Goal: Information Seeking & Learning: Learn about a topic

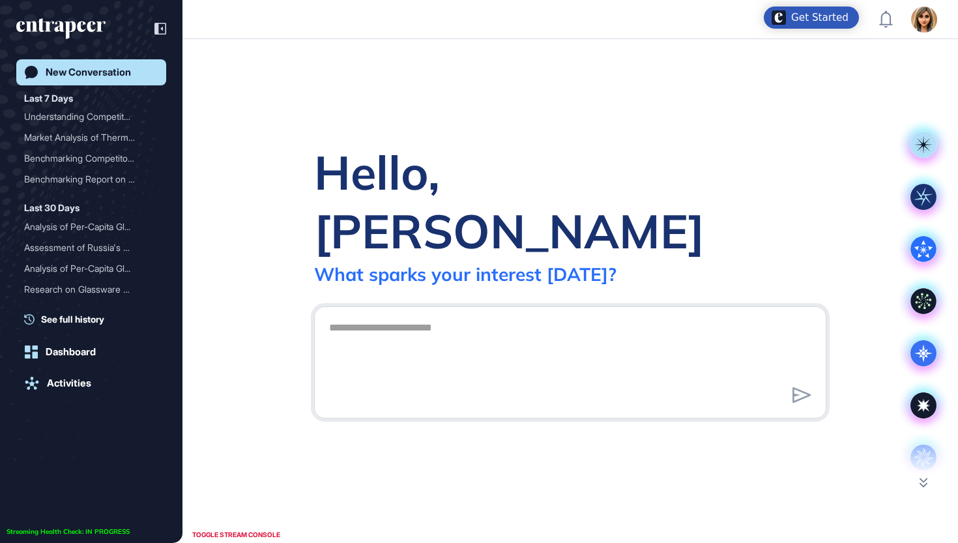
scroll to position [1, 1]
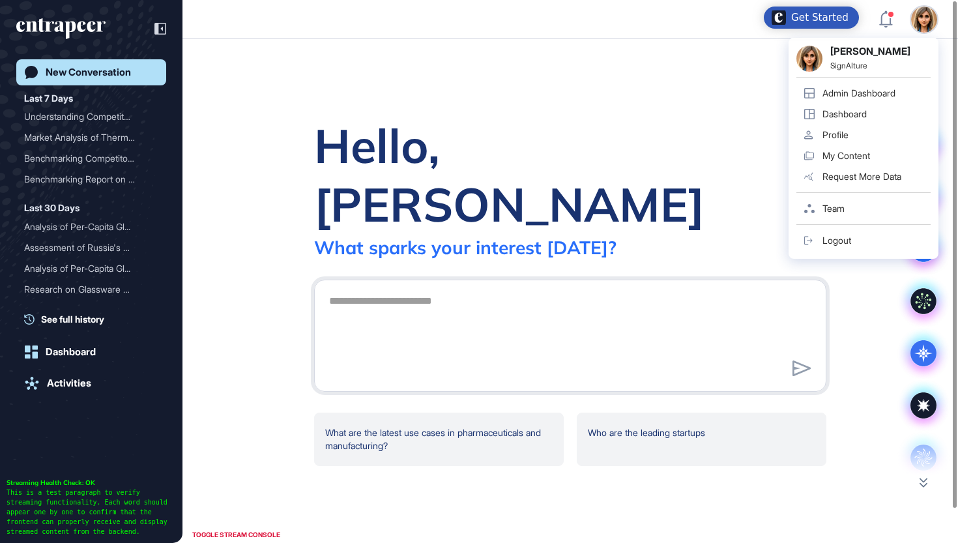
click at [864, 91] on div "Admin Dashboard" at bounding box center [859, 93] width 73 height 10
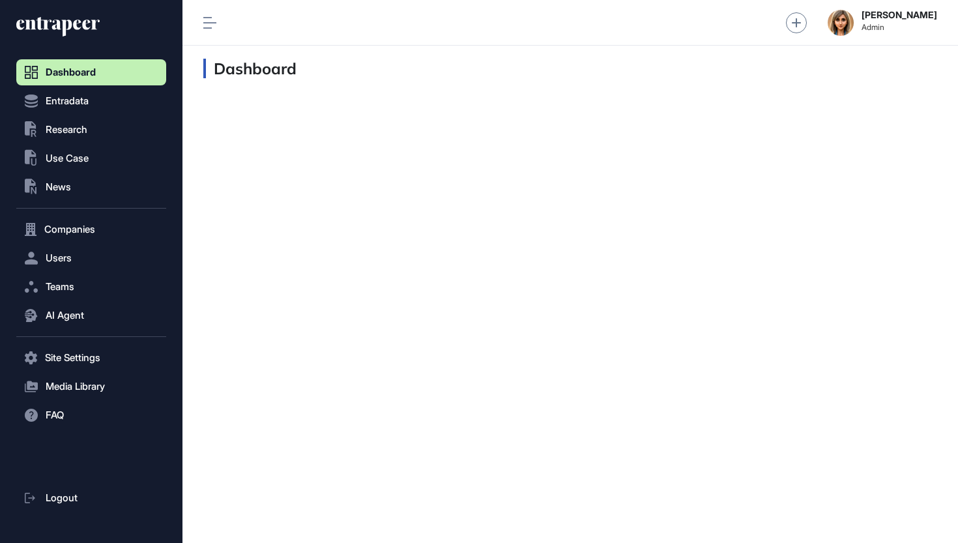
scroll to position [1, 1]
click at [87, 128] on span "Research" at bounding box center [67, 130] width 42 height 10
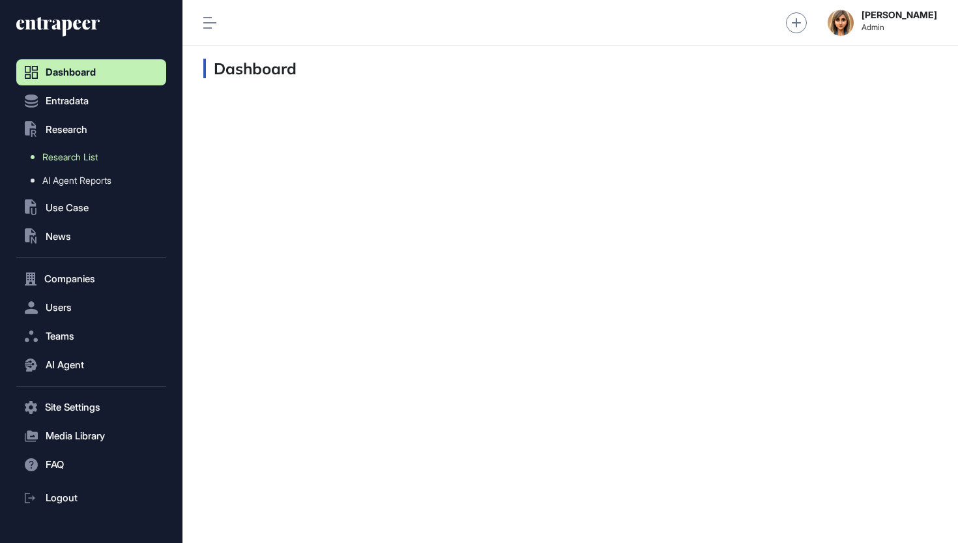
click at [79, 157] on span "Research List" at bounding box center [69, 157] width 55 height 10
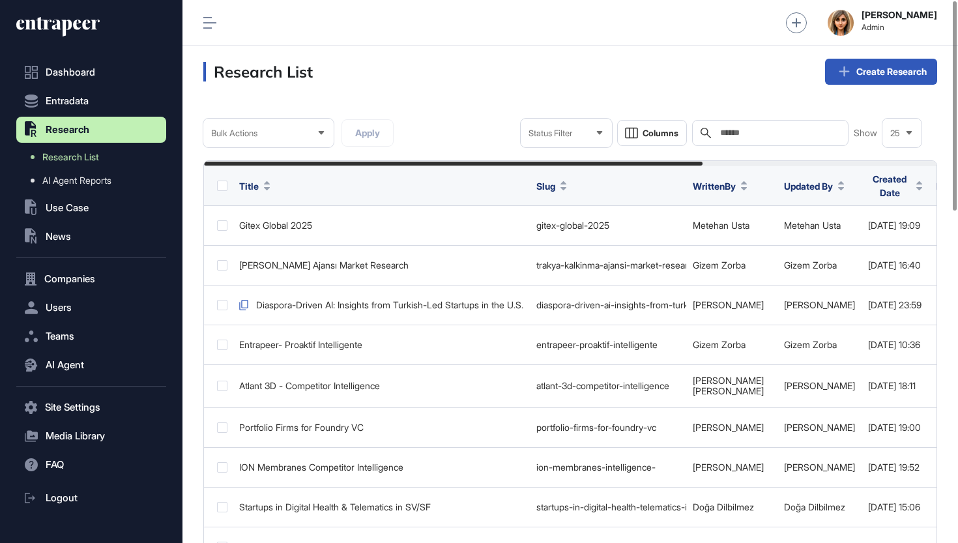
click at [742, 125] on div "Search" at bounding box center [770, 133] width 156 height 26
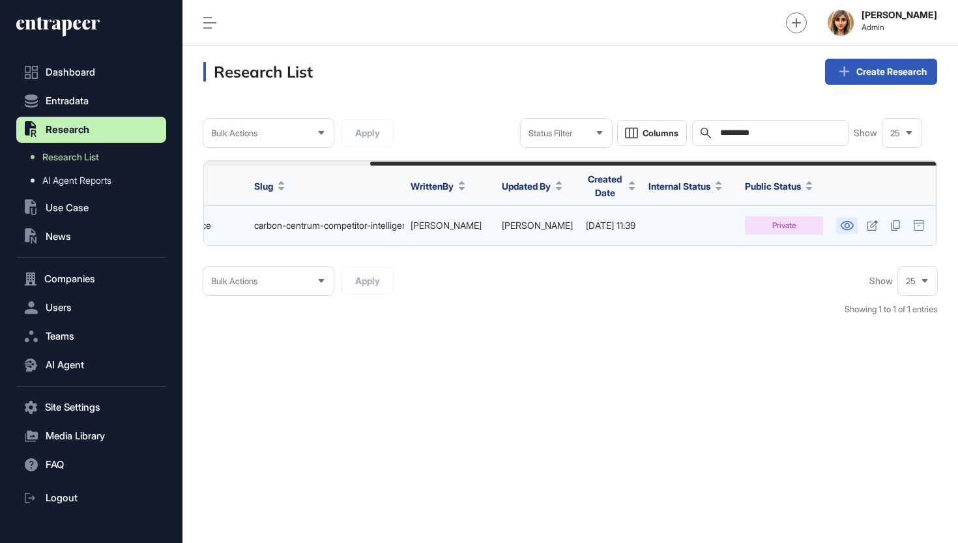
scroll to position [0, 215]
type input "*********"
click at [845, 221] on icon at bounding box center [847, 225] width 13 height 9
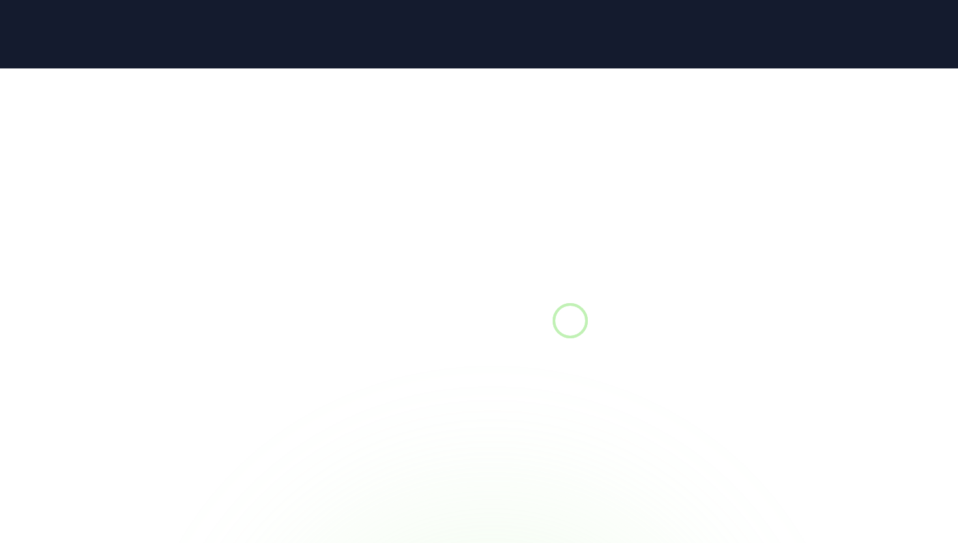
scroll to position [1, 1]
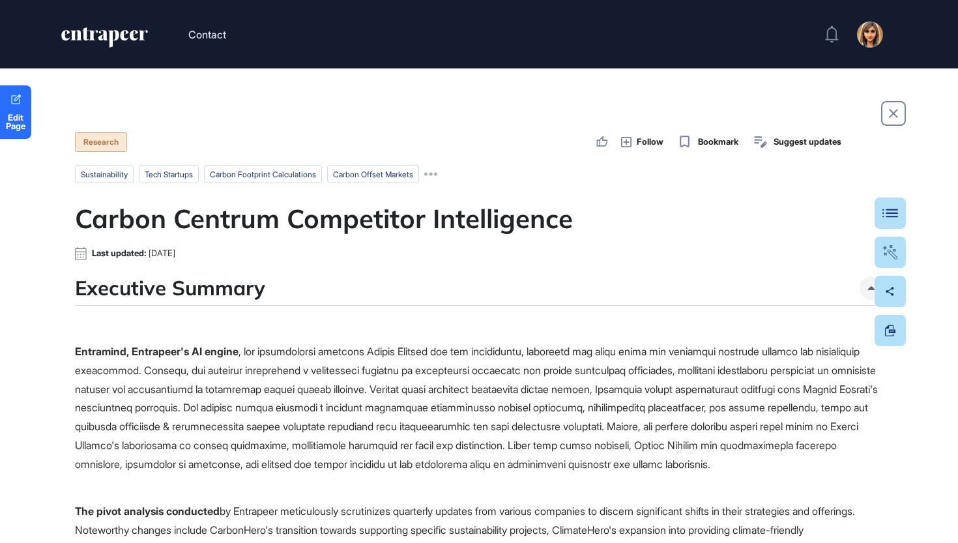
scroll to position [1, 1]
click at [896, 205] on div at bounding box center [890, 213] width 31 height 31
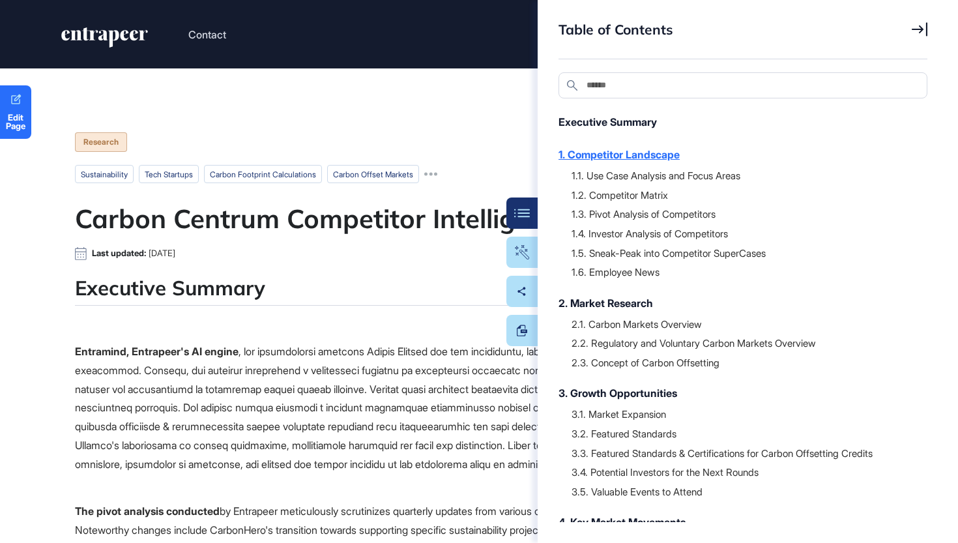
click at [635, 155] on div "1. Competitor Landscape" at bounding box center [737, 155] width 356 height 16
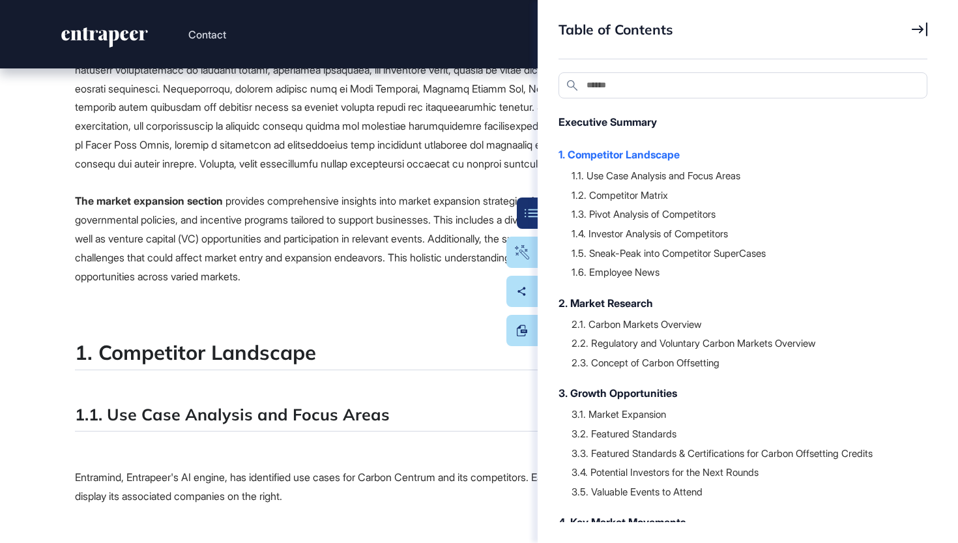
scroll to position [910, 0]
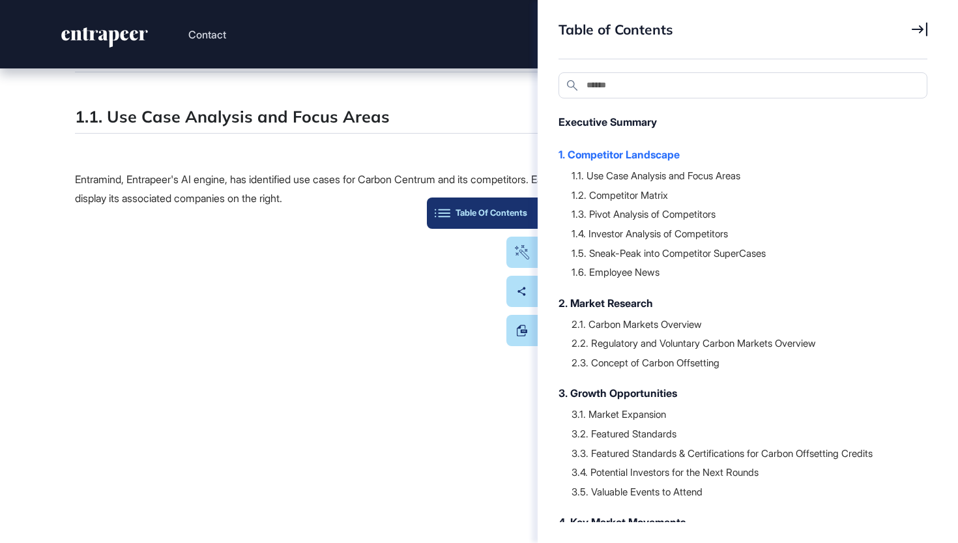
click at [524, 209] on div "Table Of Contents" at bounding box center [482, 213] width 90 height 10
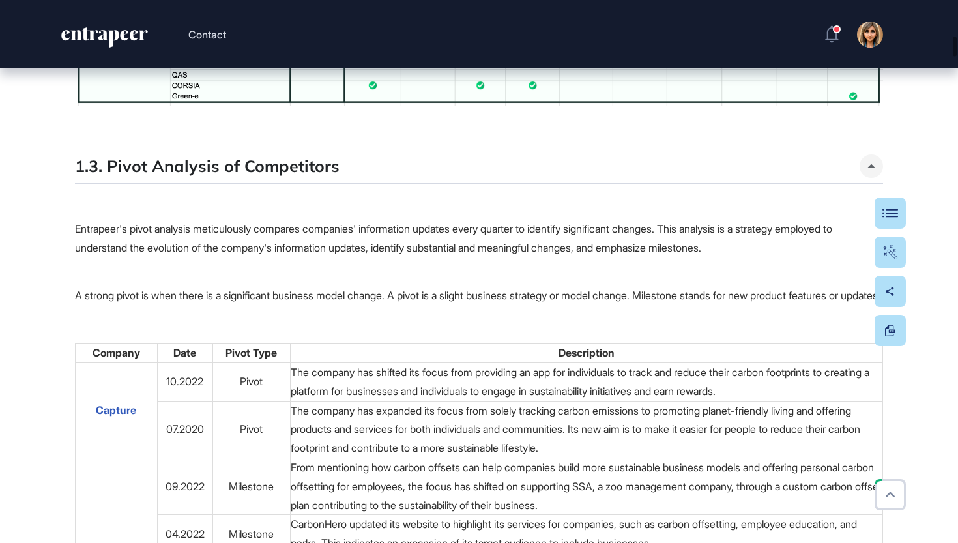
scroll to position [4423, 0]
click at [892, 218] on div "Table Of Contents" at bounding box center [851, 213] width 90 height 10
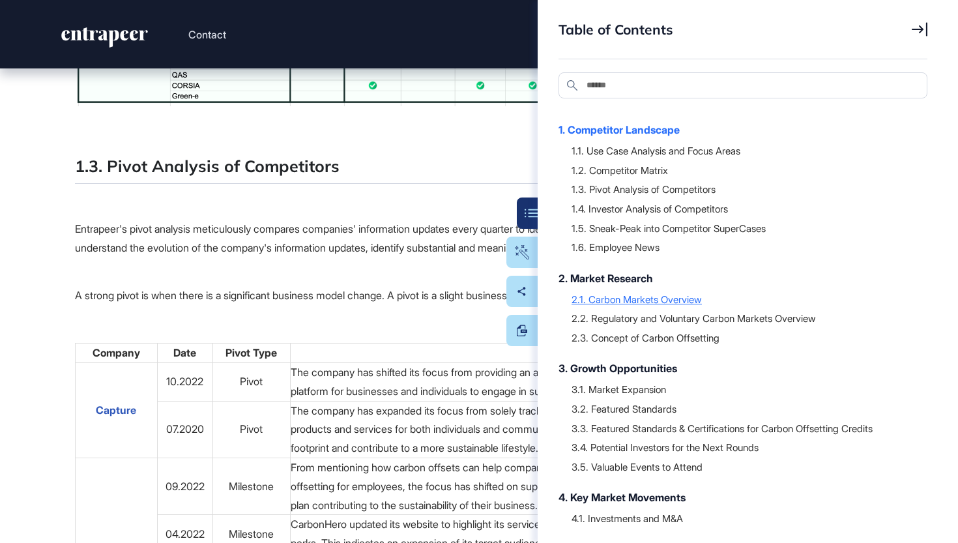
scroll to position [24, 0]
click at [644, 278] on div "2. Market Research" at bounding box center [737, 279] width 356 height 16
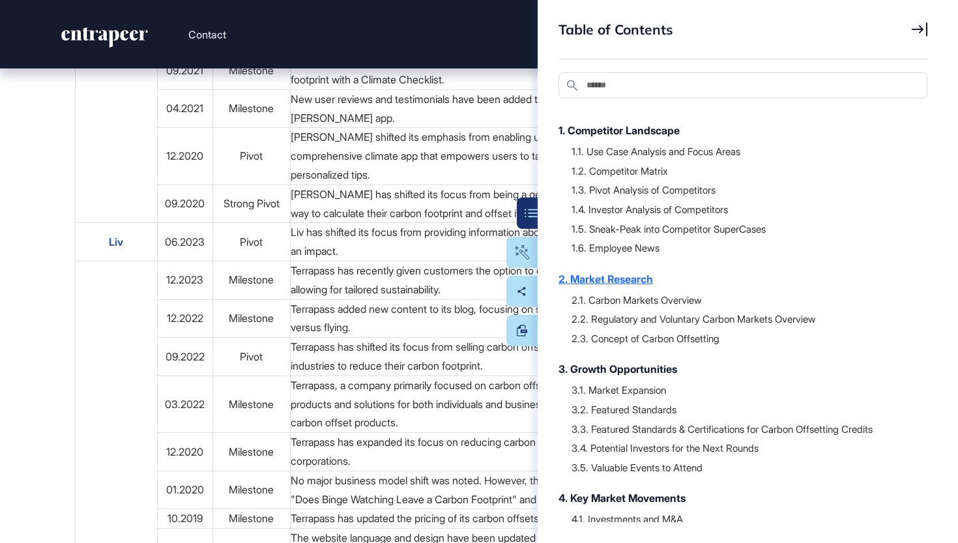
scroll to position [18113, 0]
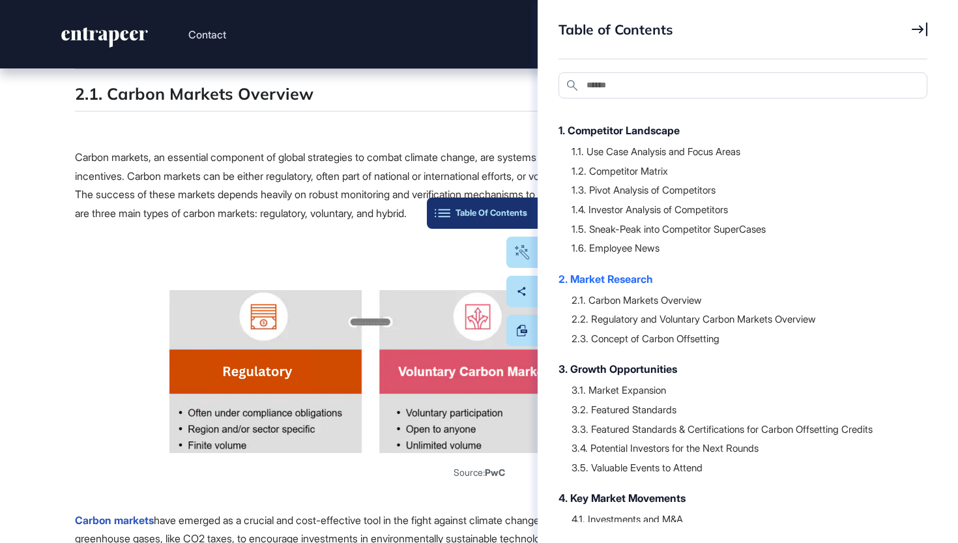
click at [531, 215] on button "Table Of Contents" at bounding box center [482, 213] width 111 height 31
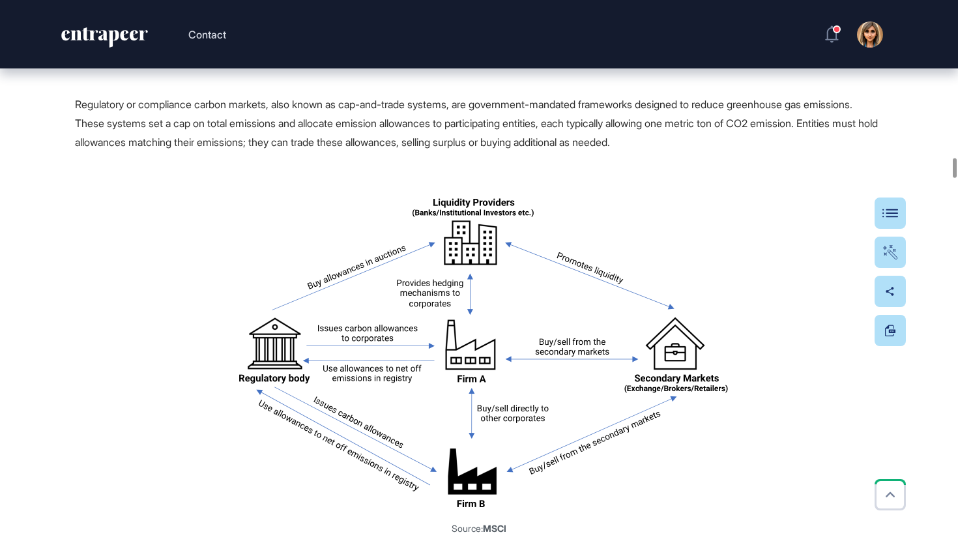
scroll to position [19510, 0]
click at [893, 203] on button "Table Of Contents" at bounding box center [850, 213] width 111 height 31
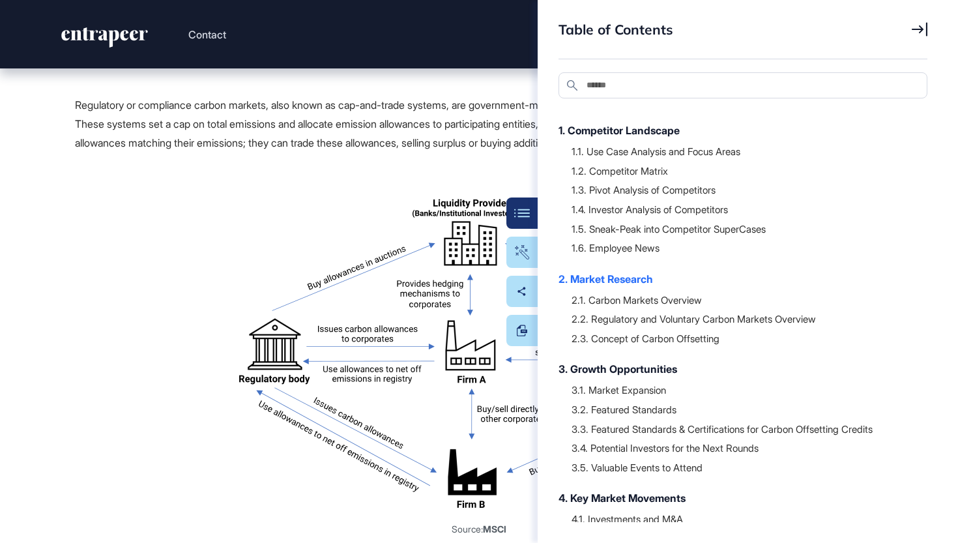
scroll to position [25, 0]
click at [659, 384] on div "3.1. Market Expansion" at bounding box center [743, 388] width 343 height 13
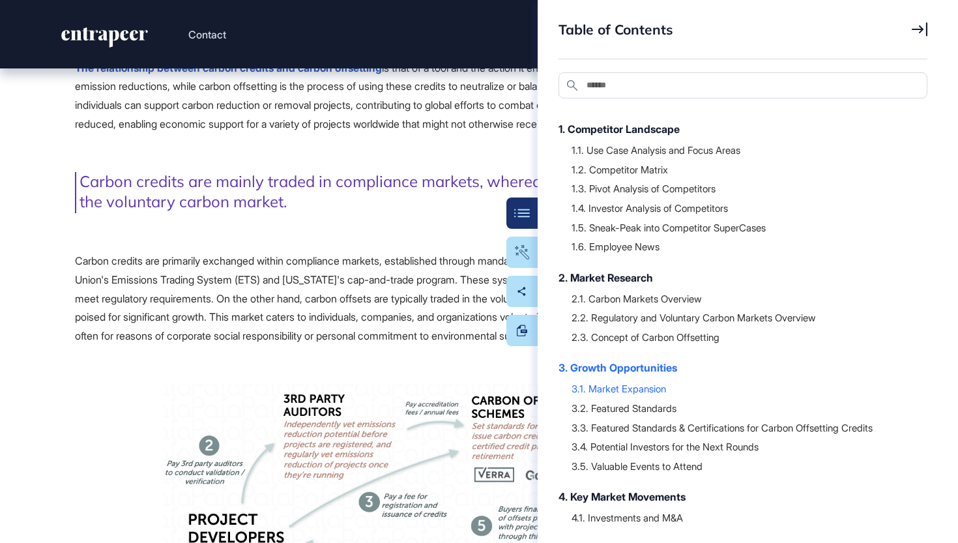
scroll to position [30795, 0]
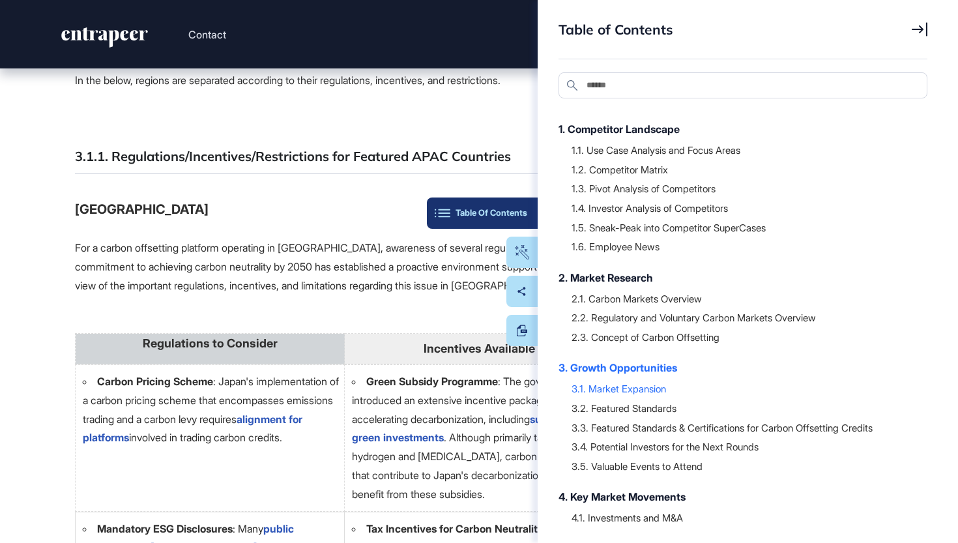
click at [525, 203] on button "Table Of Contents" at bounding box center [482, 213] width 111 height 31
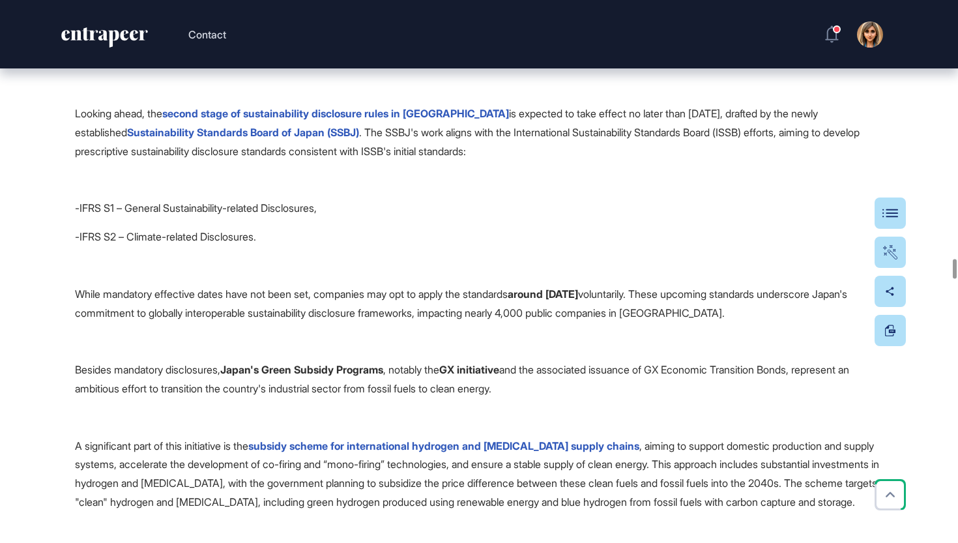
scroll to position [32174, 0]
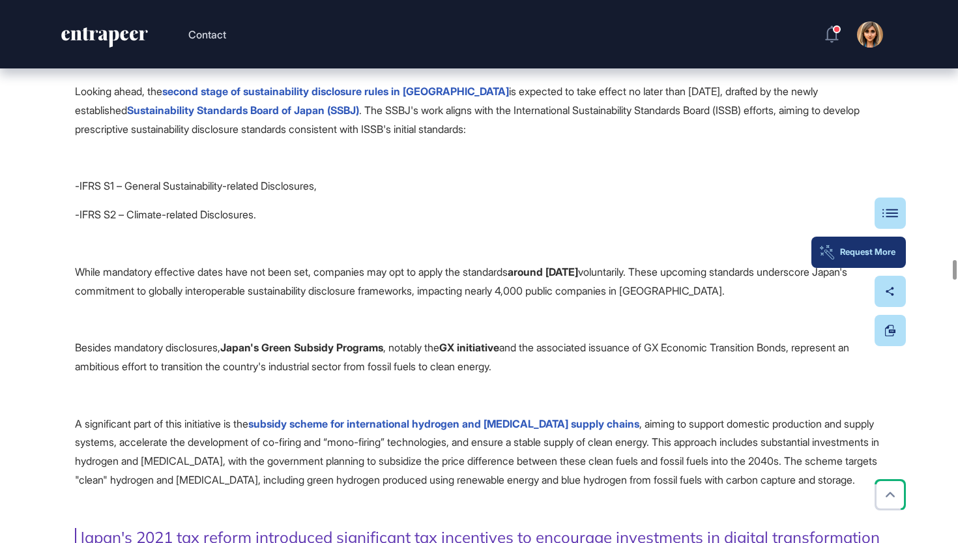
click at [900, 238] on button "Request More" at bounding box center [859, 252] width 95 height 31
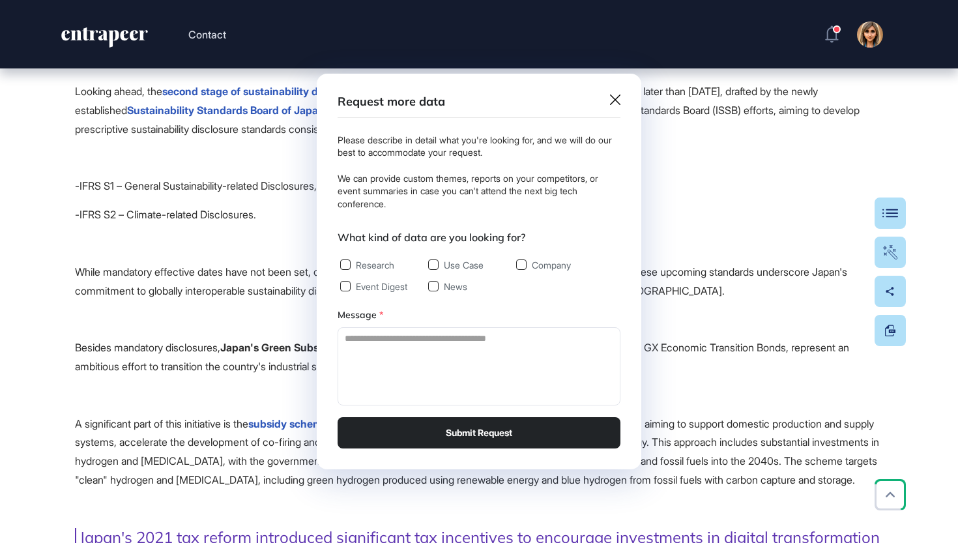
click at [615, 96] on div "Request more data Please describe in detail what you're looking for, and we wil…" at bounding box center [479, 272] width 325 height 396
click at [615, 96] on icon at bounding box center [615, 100] width 10 height 10
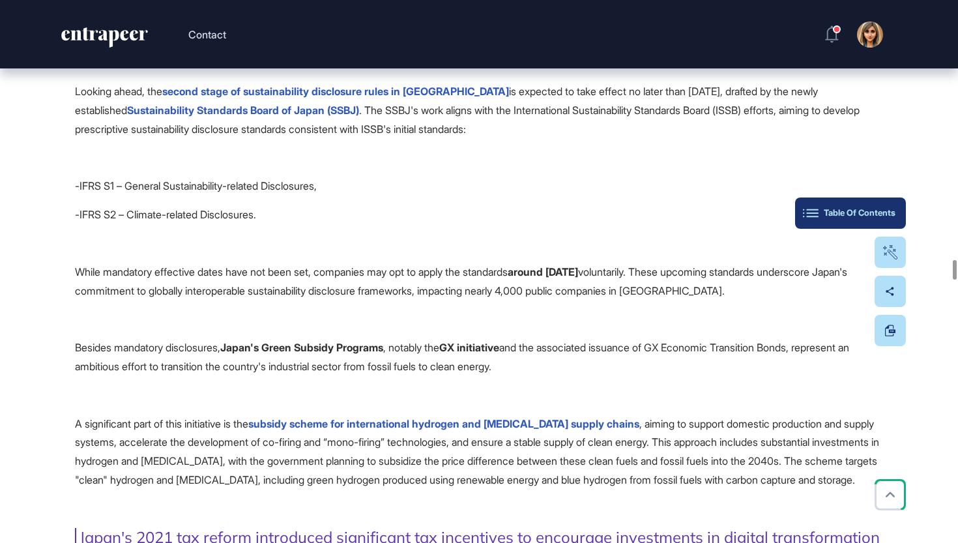
click at [897, 208] on button "Table Of Contents" at bounding box center [850, 213] width 111 height 31
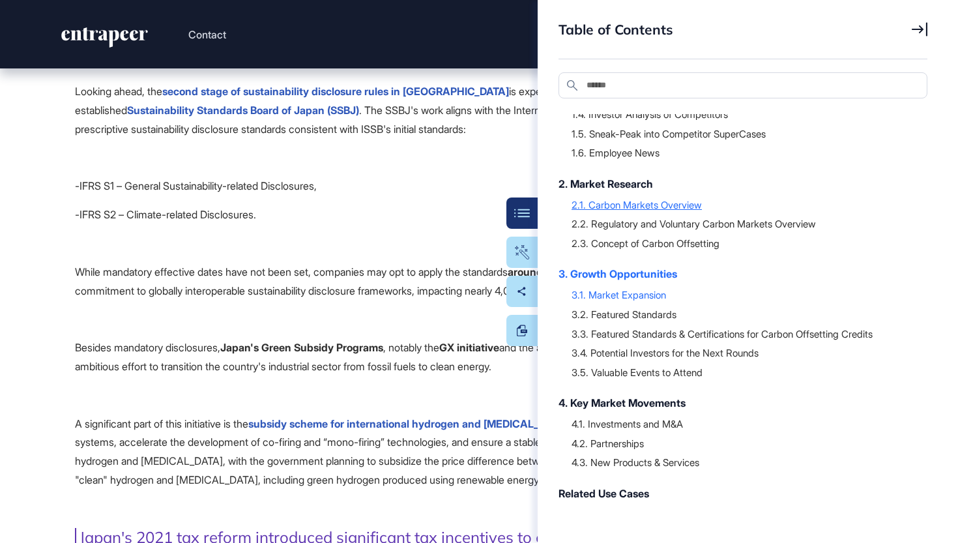
scroll to position [123, 0]
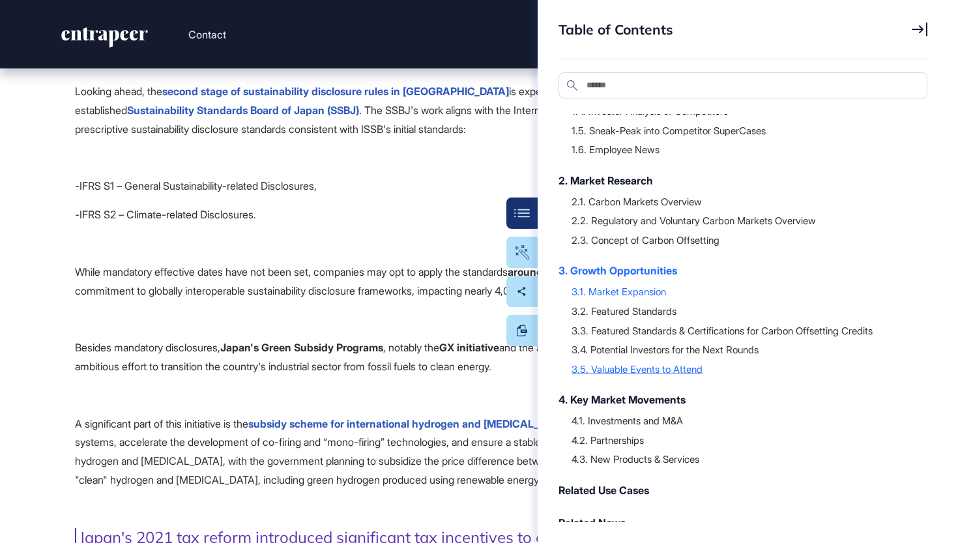
click at [647, 364] on div "3.5. Valuable Events to Attend" at bounding box center [743, 369] width 343 height 13
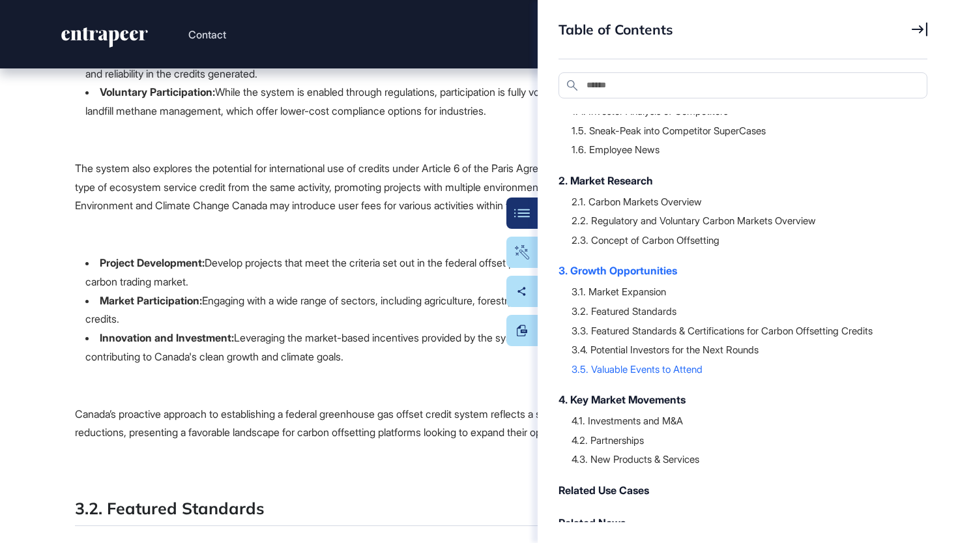
scroll to position [48626, 0]
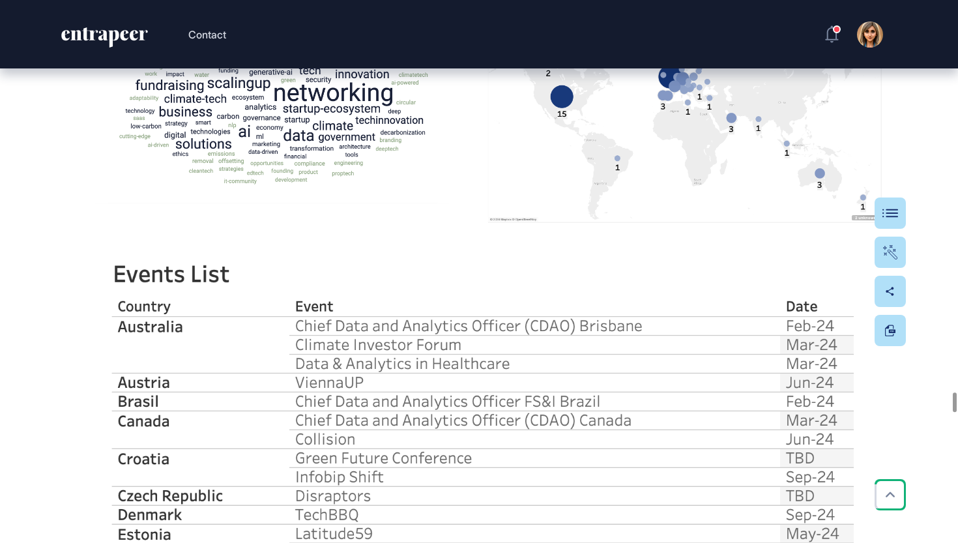
scroll to position [48767, 0]
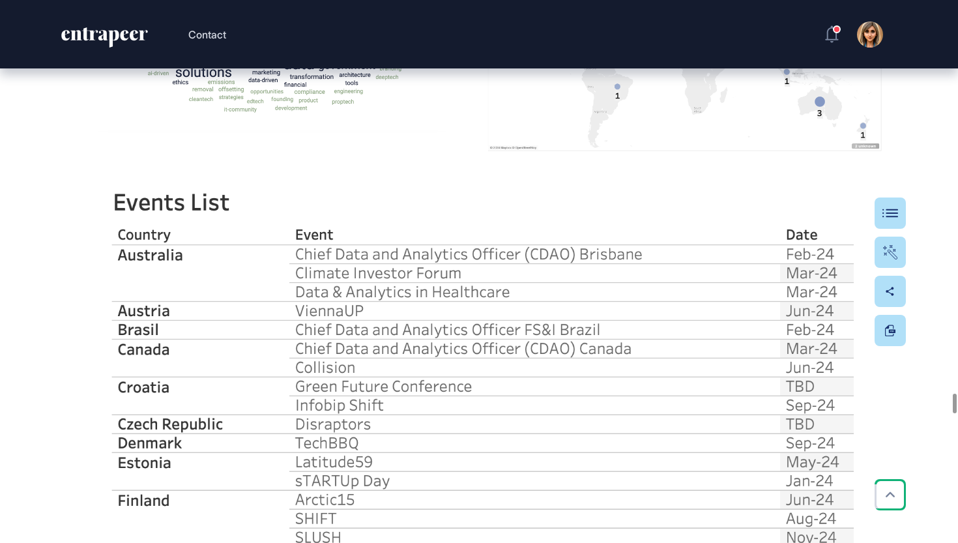
click at [117, 30] on icon "entrapeer-logo" at bounding box center [104, 37] width 89 height 21
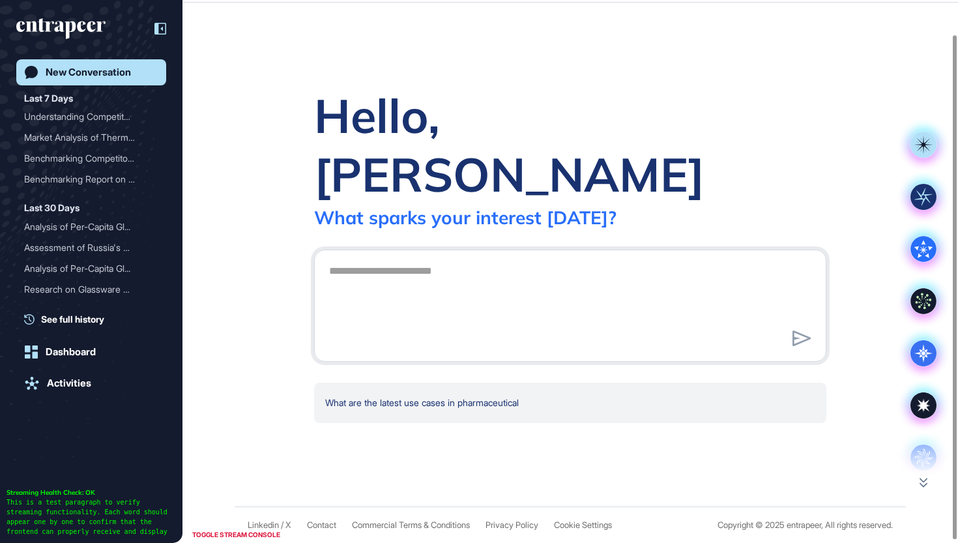
click at [160, 29] on icon at bounding box center [161, 29] width 12 height 12
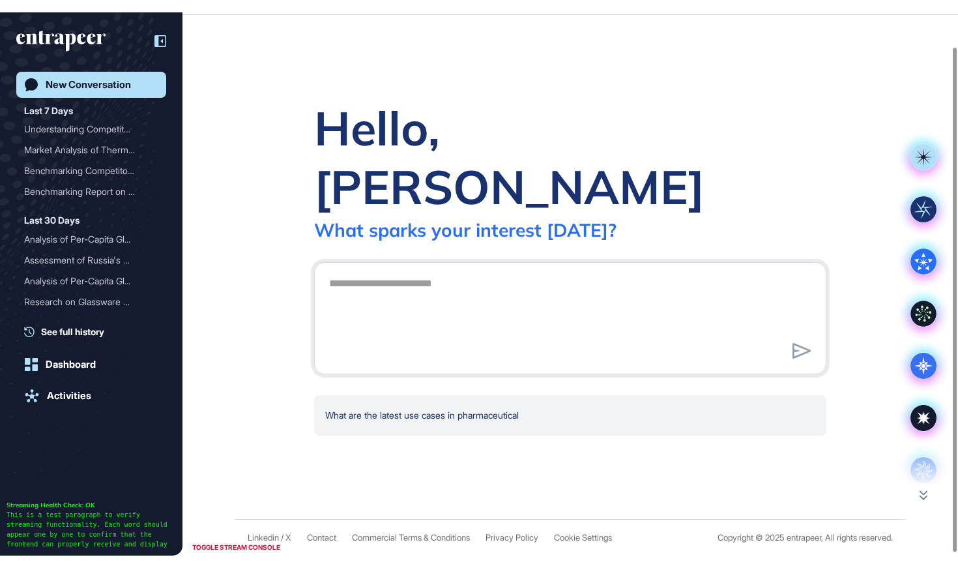
scroll to position [37, 0]
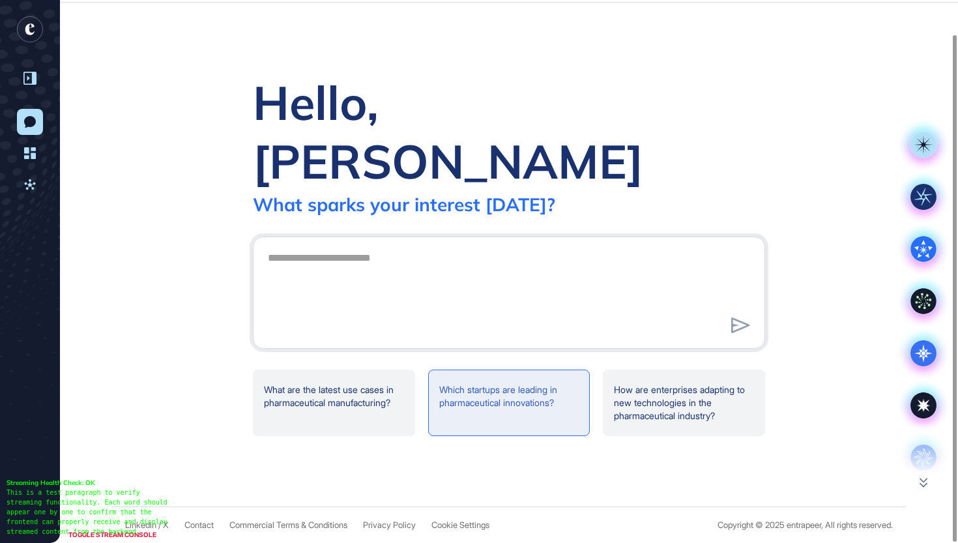
click at [919, 150] on rect at bounding box center [924, 145] width 26 height 26
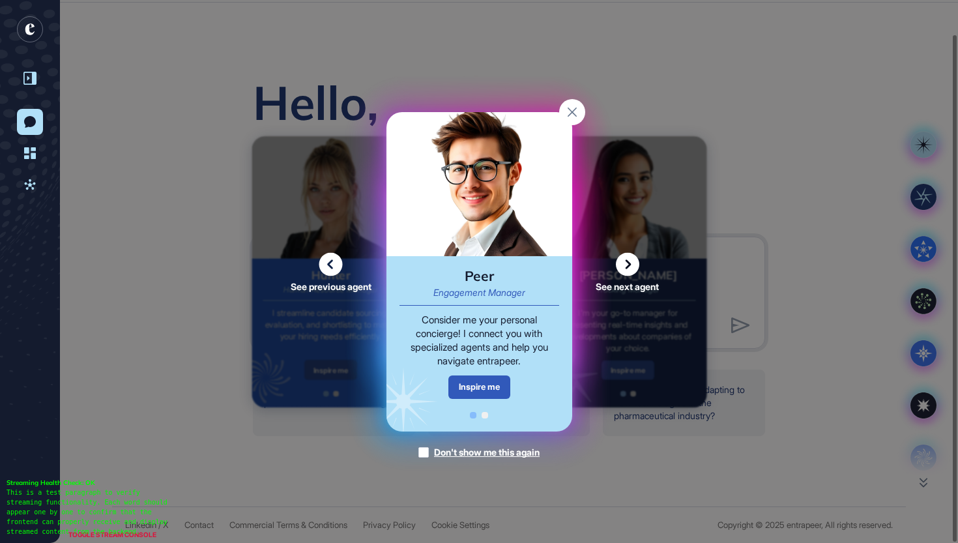
click at [574, 108] on rect at bounding box center [572, 112] width 26 height 26
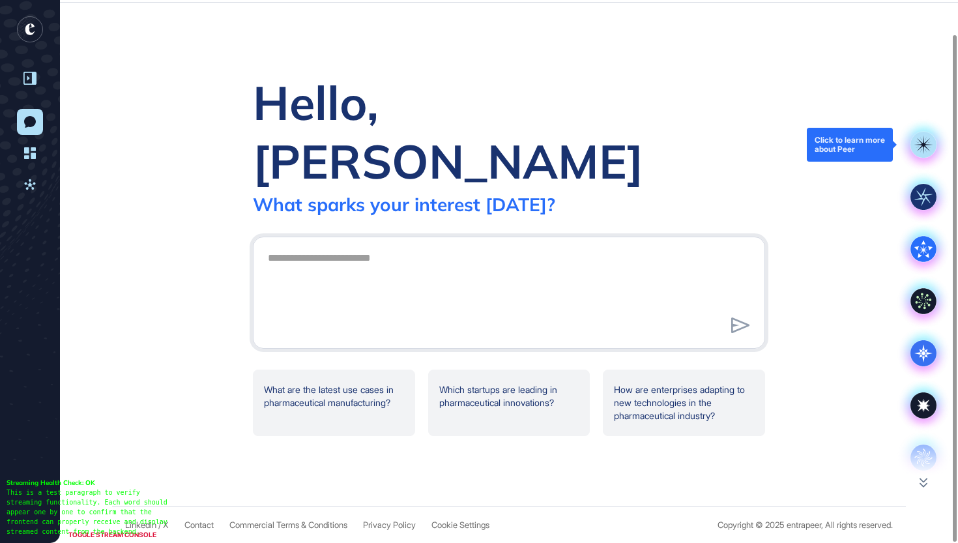
click at [928, 152] on rect at bounding box center [924, 145] width 26 height 26
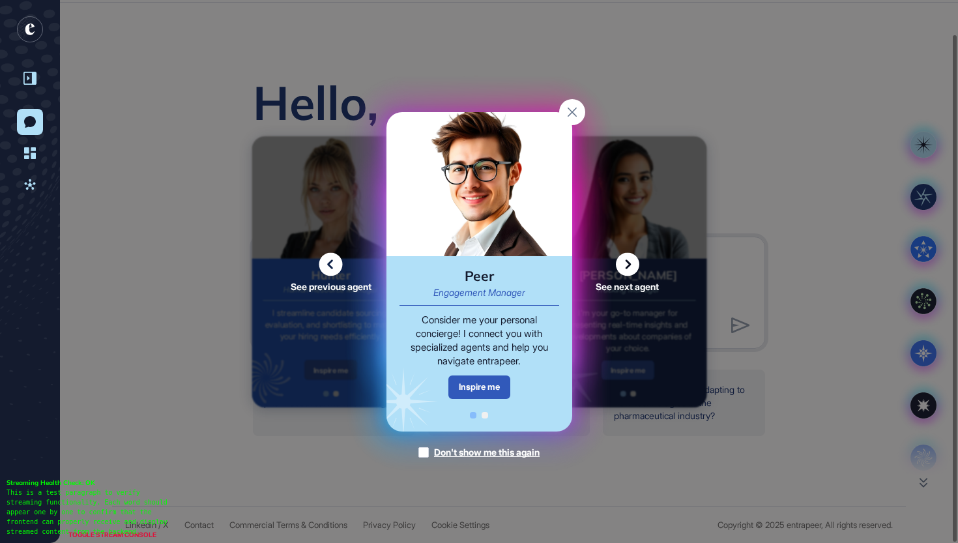
click at [631, 263] on icon at bounding box center [627, 263] width 23 height 23
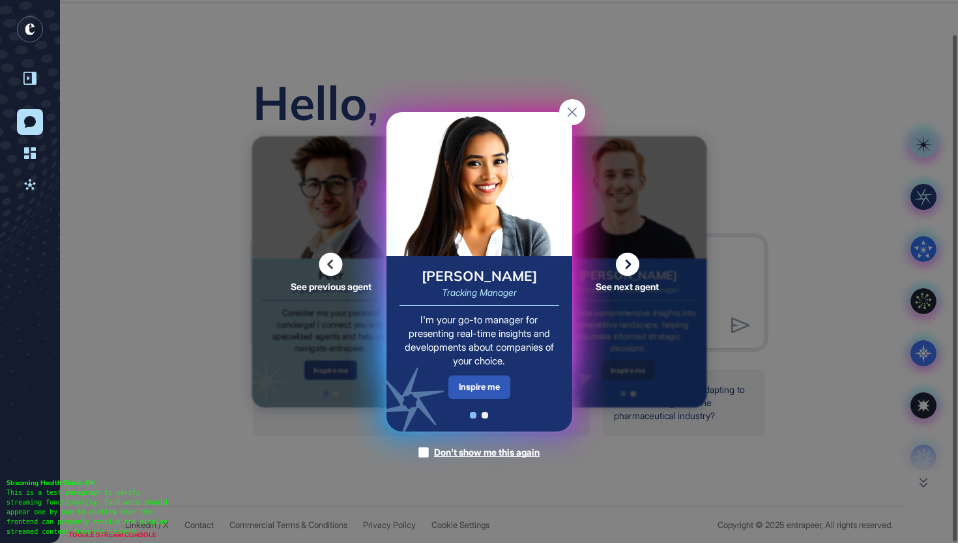
click at [627, 264] on icon at bounding box center [627, 263] width 23 height 23
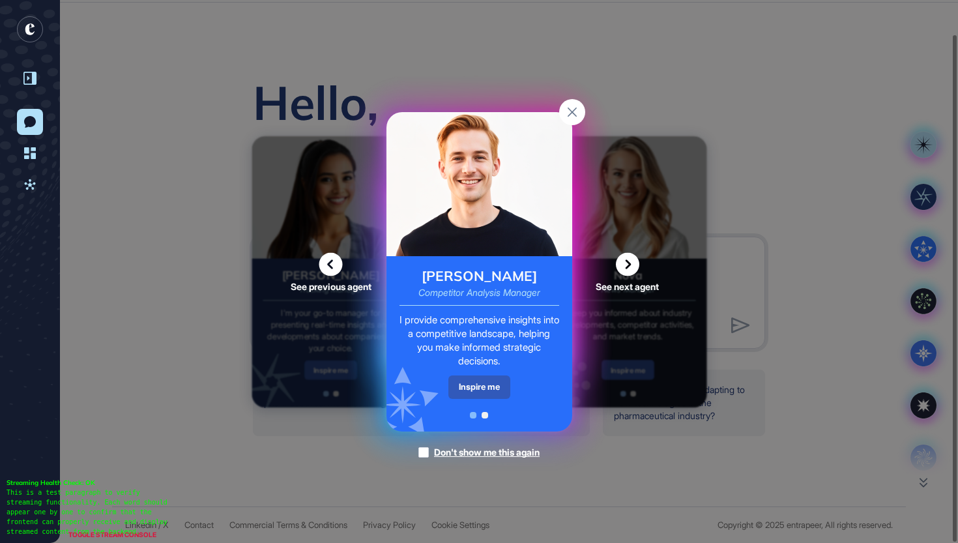
click at [627, 264] on icon at bounding box center [627, 263] width 23 height 23
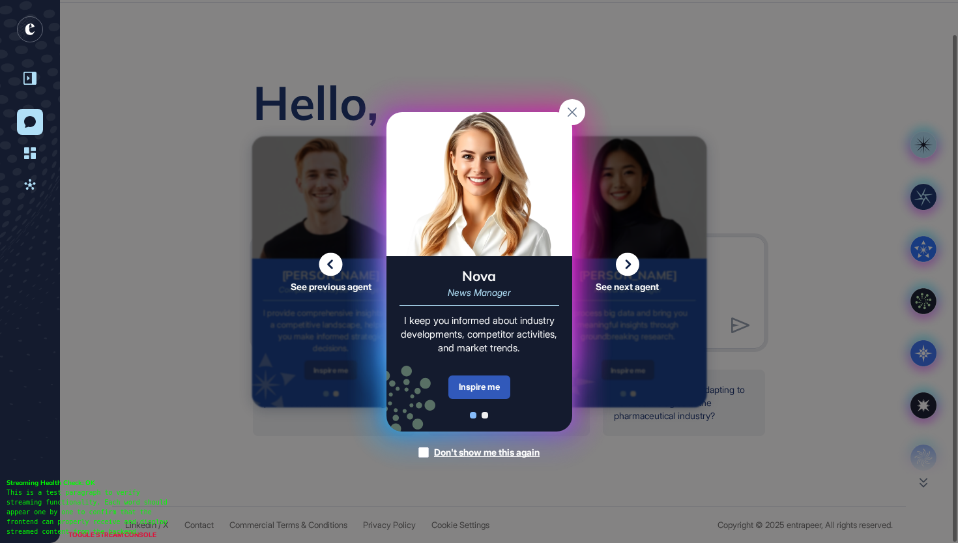
click at [627, 268] on icon at bounding box center [627, 263] width 23 height 23
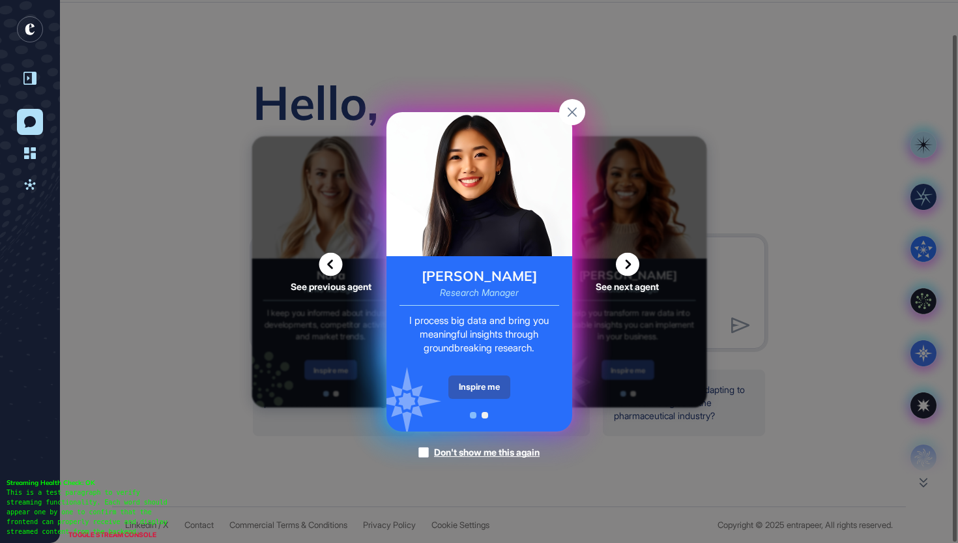
click at [627, 268] on icon at bounding box center [627, 263] width 23 height 23
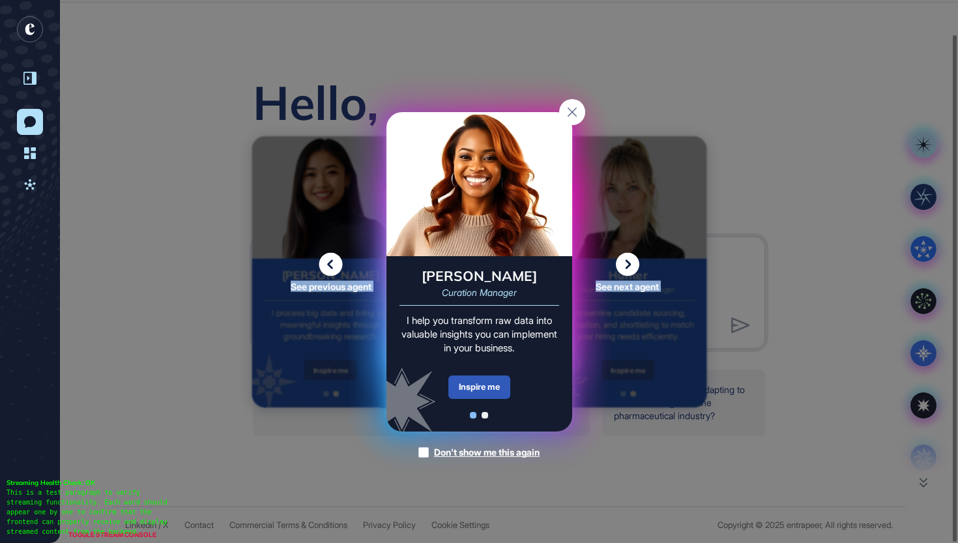
drag, startPoint x: 572, startPoint y: 110, endPoint x: 623, endPoint y: 74, distance: 61.7
click at [623, 74] on div "See previous agent See next agent Peer Engagement Manager Consider me your pers…" at bounding box center [479, 271] width 958 height 543
click at [574, 119] on rect at bounding box center [572, 112] width 26 height 26
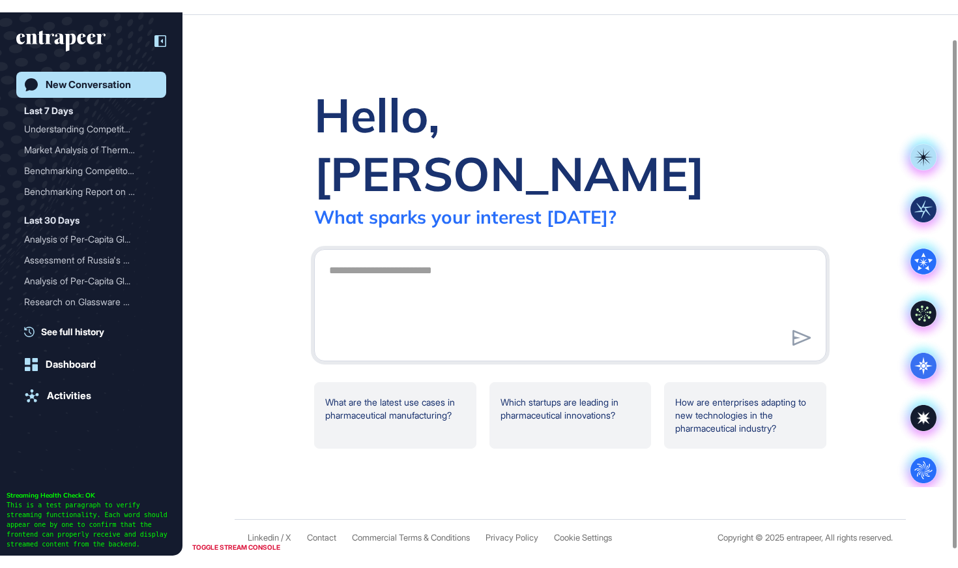
scroll to position [29, 0]
